Goal: Information Seeking & Learning: Learn about a topic

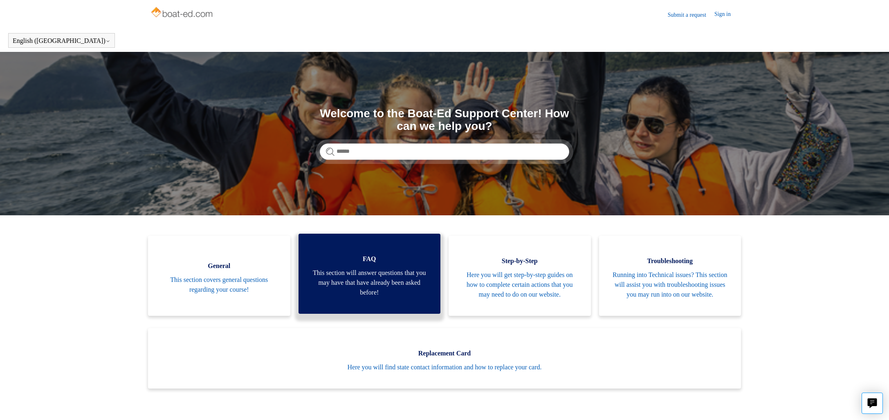
click at [405, 258] on link "FAQ This section will answer questions that you may have that have already been…" at bounding box center [369, 274] width 142 height 80
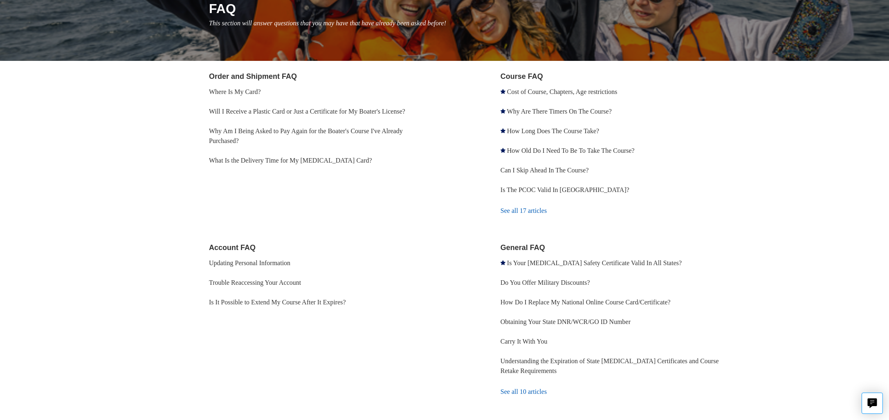
scroll to position [118, 0]
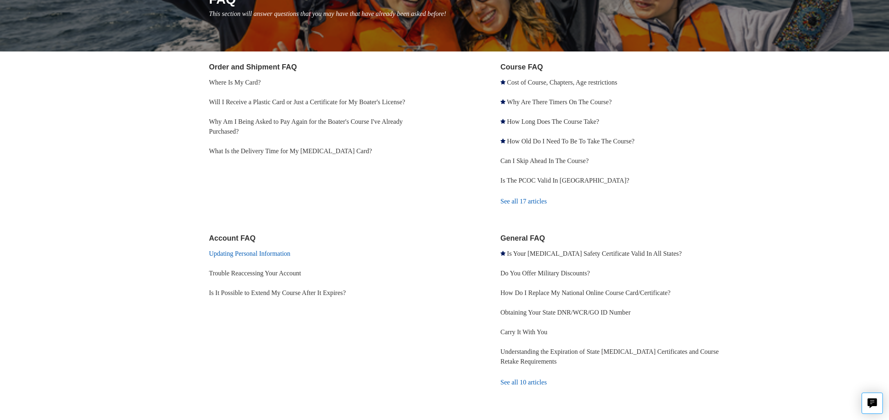
click at [290, 253] on link "Updating Personal Information" at bounding box center [249, 253] width 81 height 7
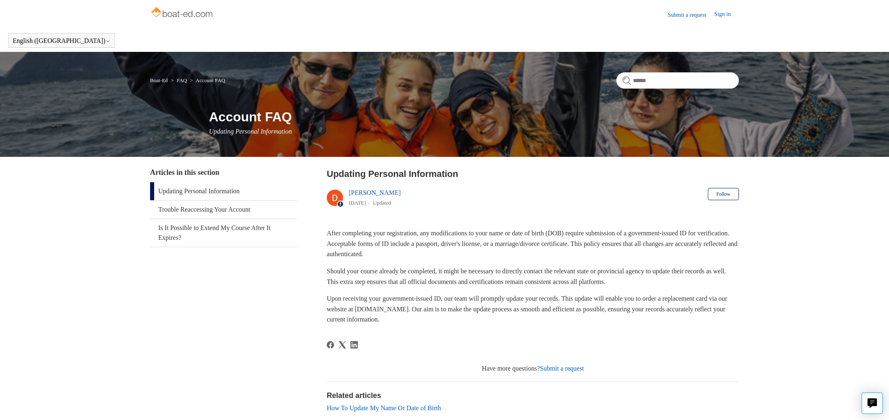
click at [222, 191] on link "Updating Personal Information" at bounding box center [223, 191] width 147 height 18
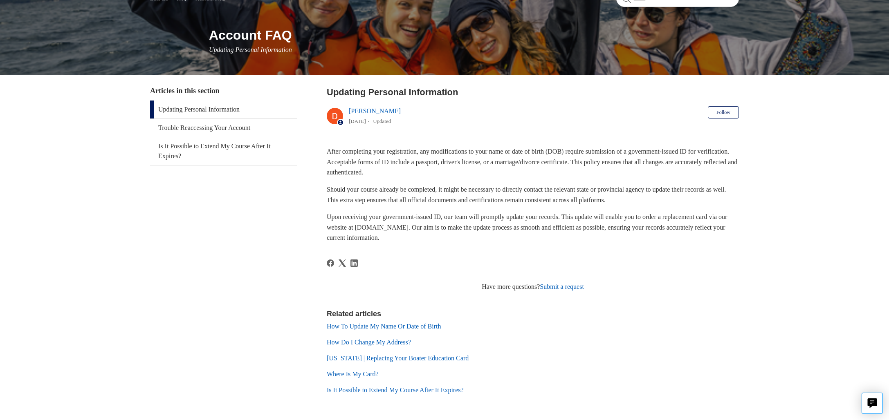
scroll to position [82, 0]
click at [424, 327] on link "How To Update My Name Or Date of Birth" at bounding box center [384, 325] width 114 height 7
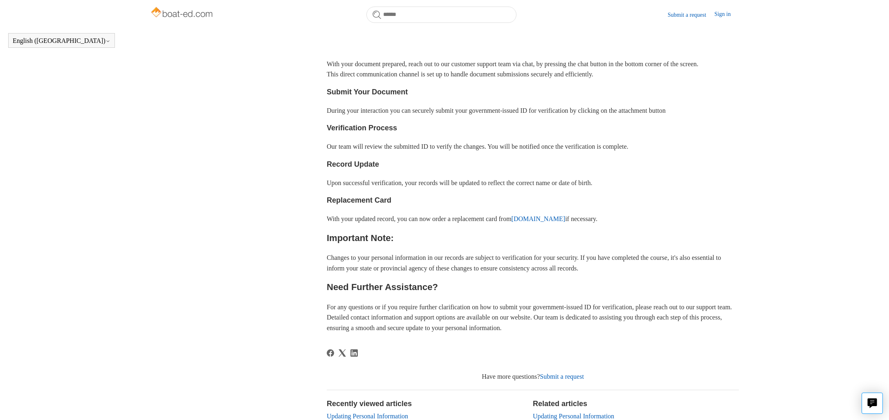
scroll to position [315, 0]
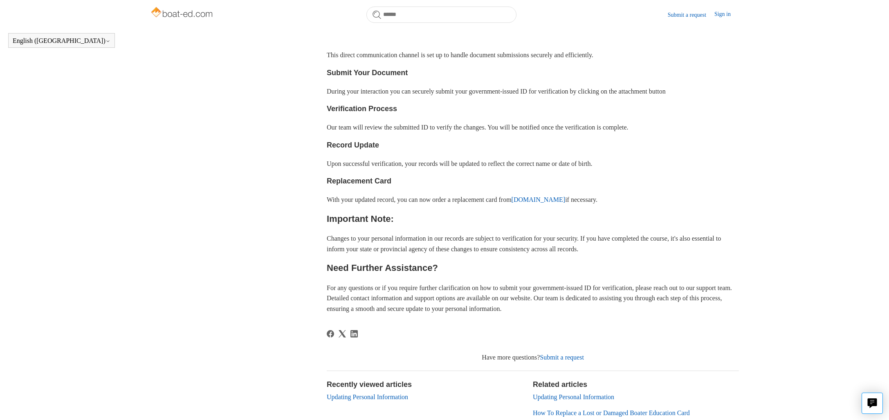
click at [563, 361] on link "Submit a request" at bounding box center [562, 357] width 44 height 7
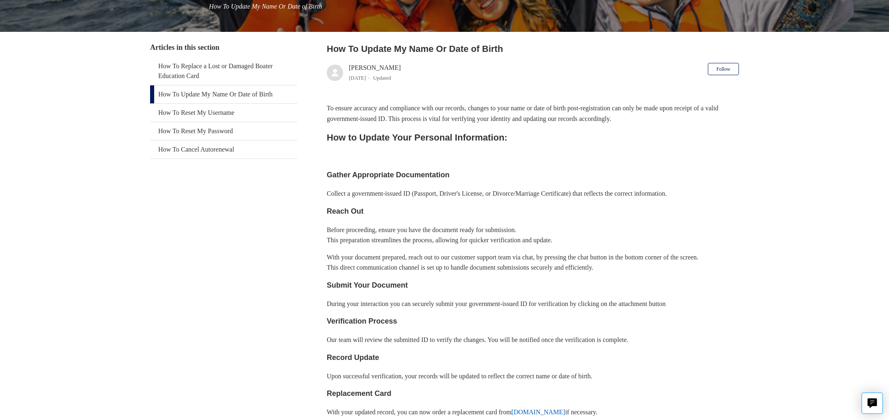
scroll to position [0, 0]
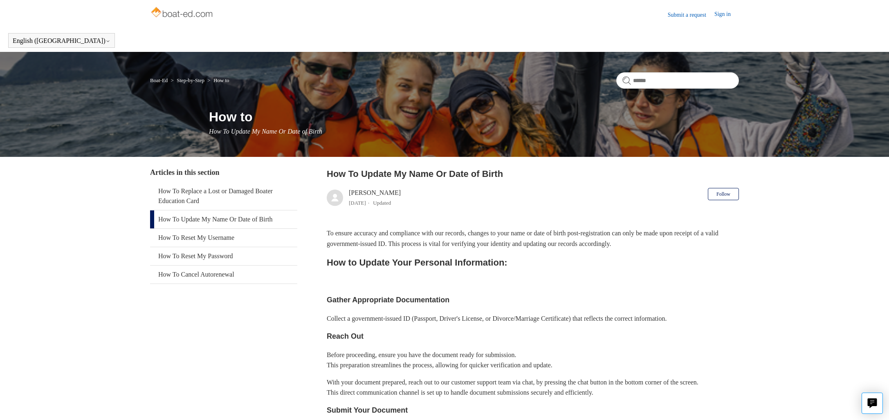
click at [181, 12] on img at bounding box center [182, 13] width 65 height 16
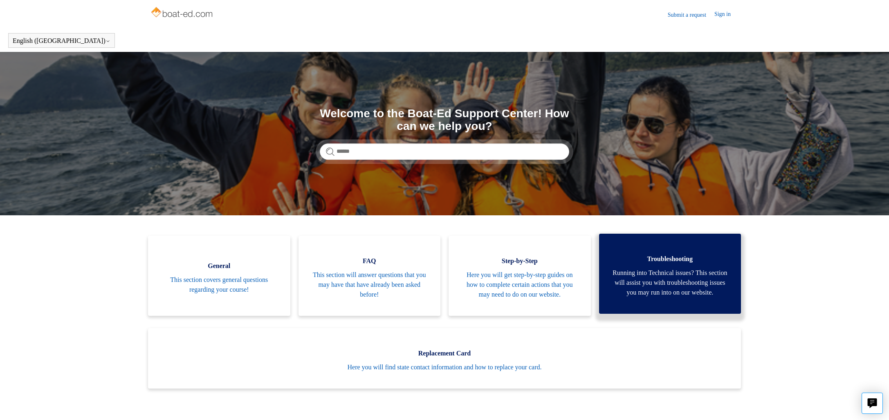
click at [648, 291] on span "Running into Technical issues? This section will assist you with troubleshootin…" at bounding box center [670, 282] width 118 height 29
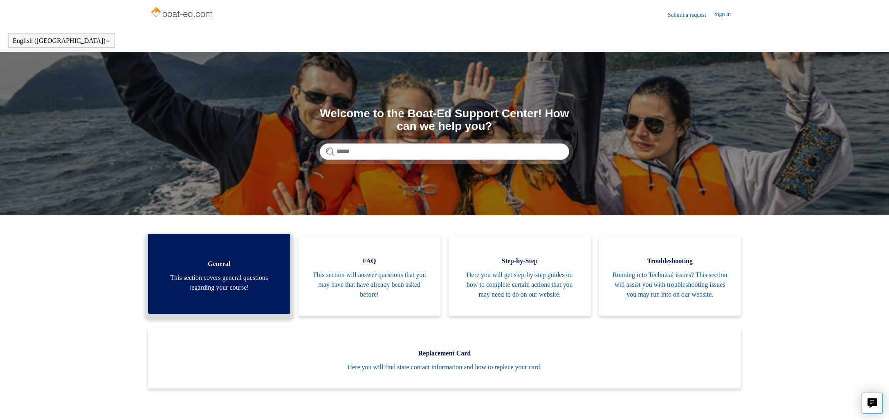
click at [206, 269] on span "General" at bounding box center [219, 264] width 118 height 10
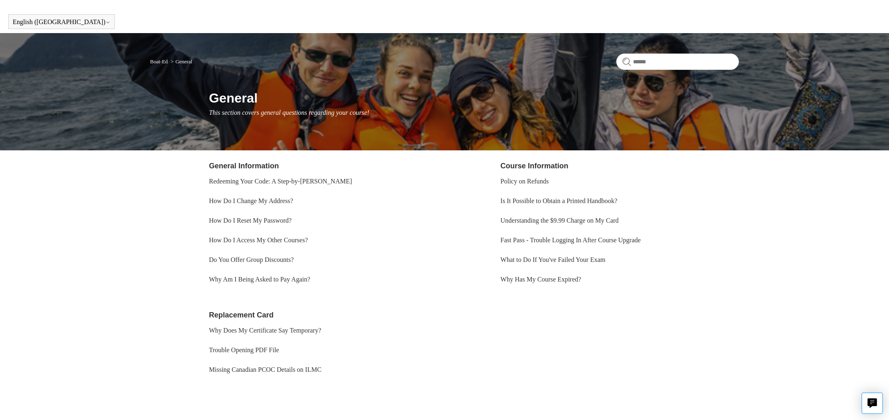
scroll to position [20, 0]
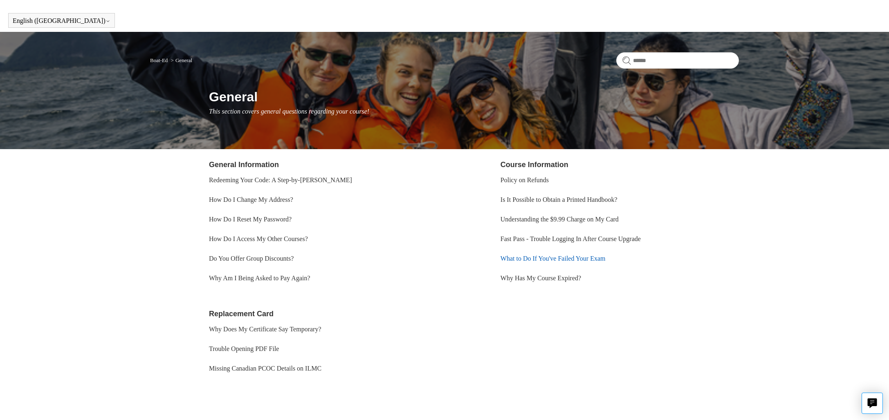
click at [538, 261] on link "What to Do If You've Failed Your Exam" at bounding box center [552, 258] width 105 height 7
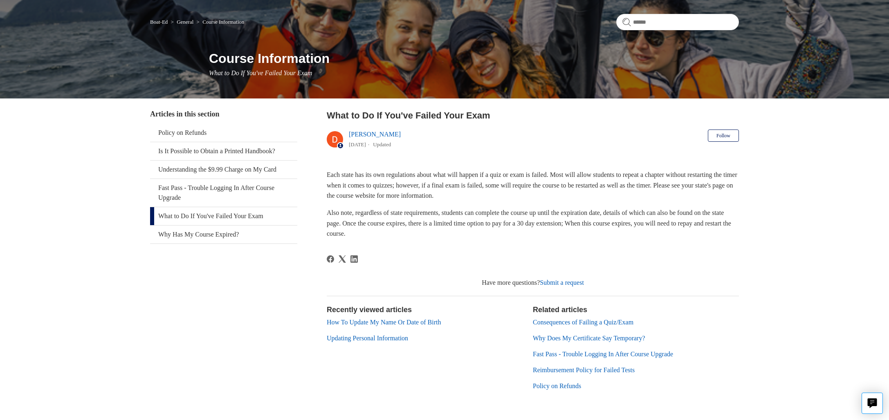
scroll to position [71, 0]
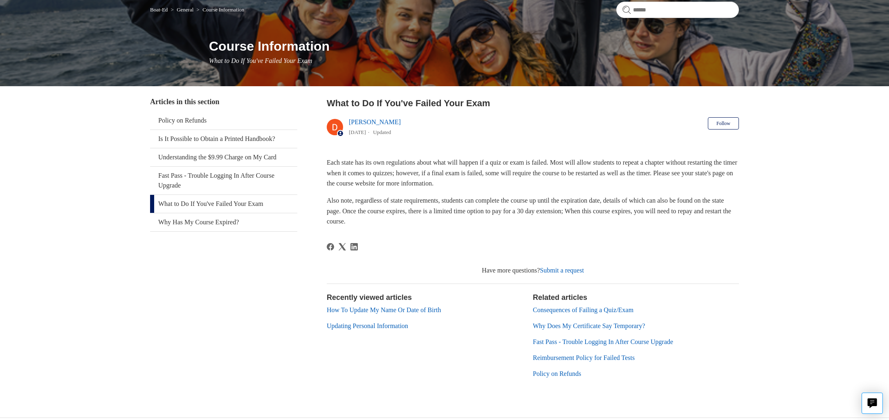
click at [566, 373] on link "Policy on Refunds" at bounding box center [557, 373] width 48 height 7
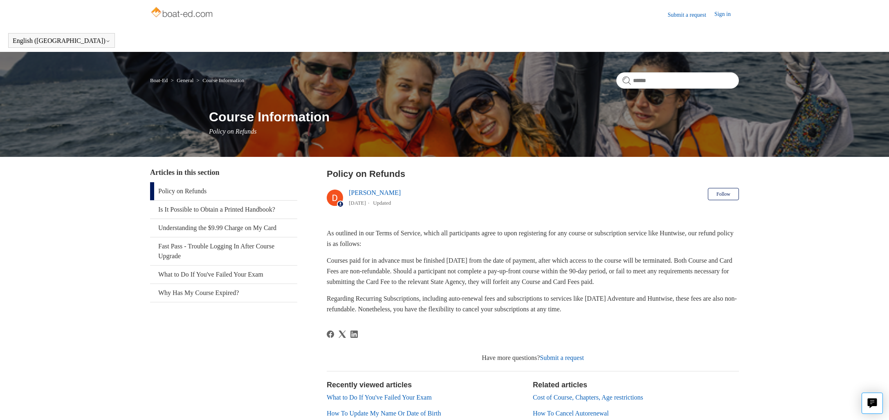
click at [723, 13] on link "Sign in" at bounding box center [726, 15] width 25 height 10
